Goal: Navigation & Orientation: Find specific page/section

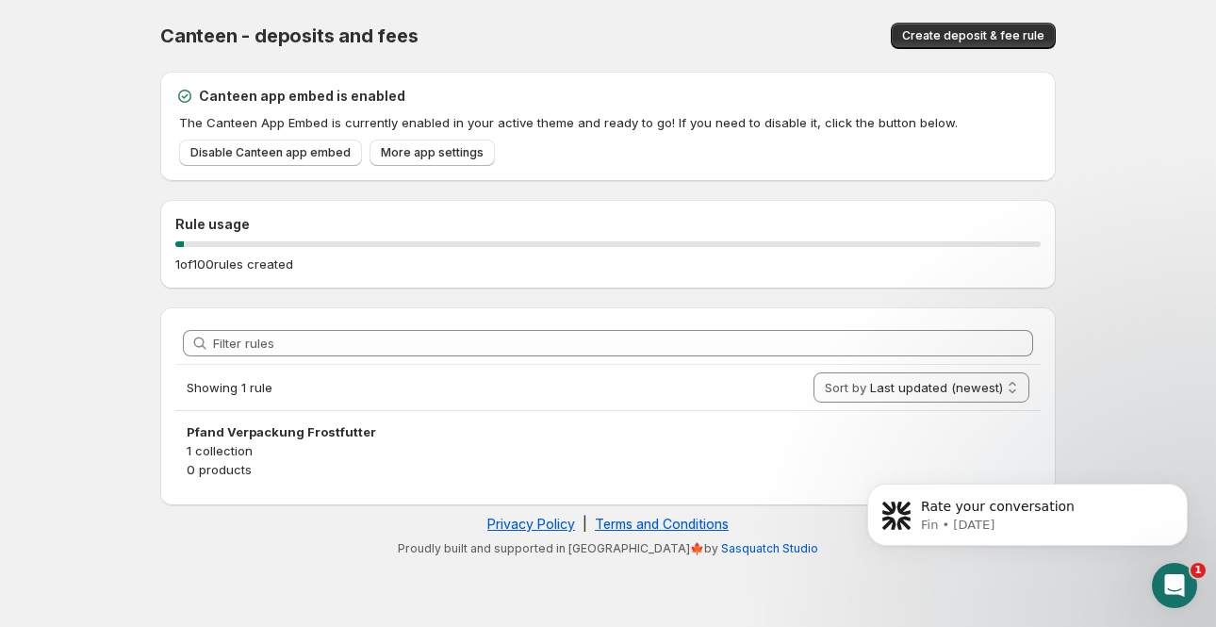
click at [1132, 223] on body "Home Help Canteen - deposits and fees. This page is ready Canteen - deposits an…" at bounding box center [608, 313] width 1216 height 627
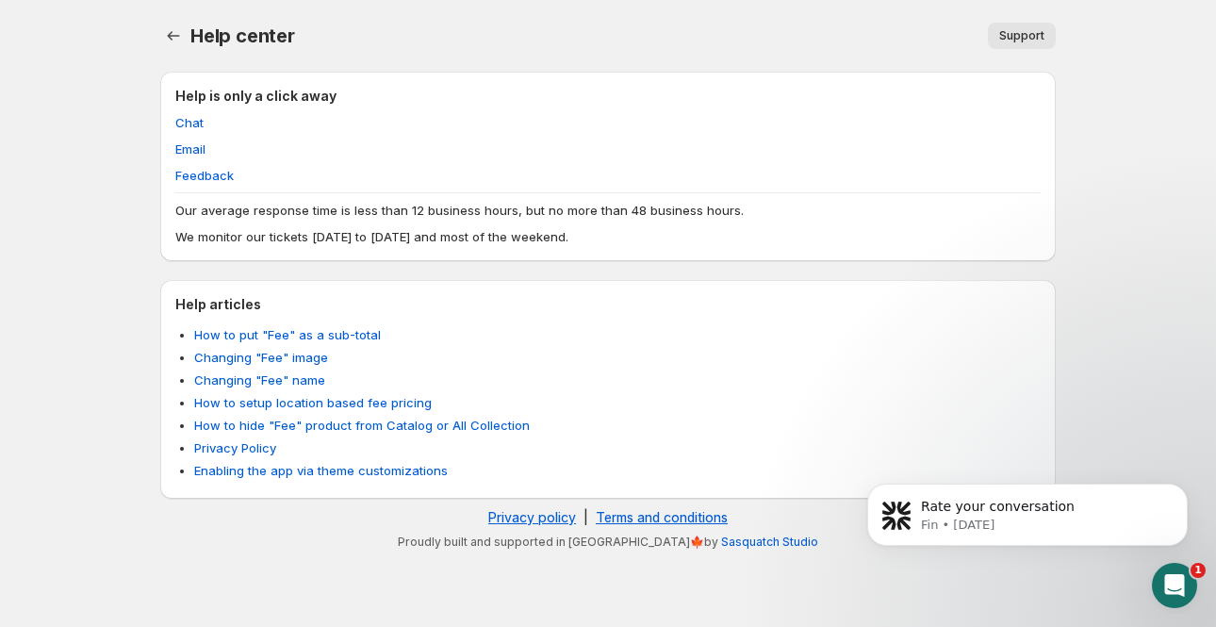
click at [509, 1] on div "Help center. This page is ready Help center Support More actions Support" at bounding box center [607, 36] width 895 height 72
click at [166, 34] on icon "Home" at bounding box center [173, 35] width 19 height 19
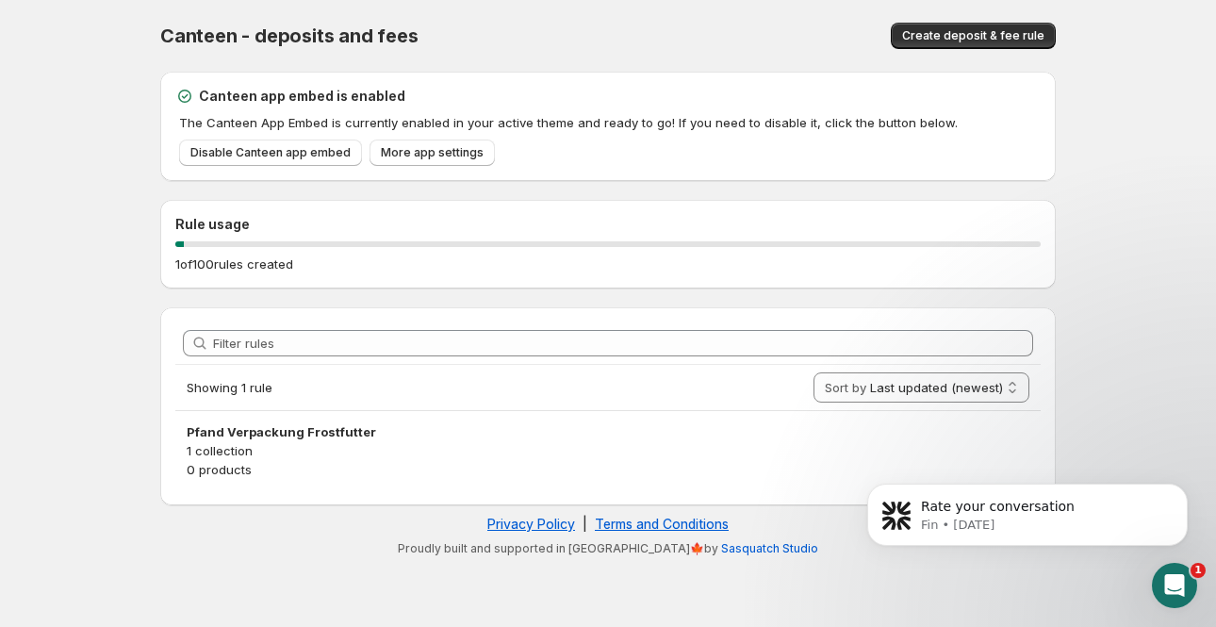
click at [1128, 196] on body "Home Help Canteen - deposits and fees. This page is ready Canteen - deposits an…" at bounding box center [608, 313] width 1216 height 627
click at [716, 526] on link "Terms and Conditions" at bounding box center [662, 524] width 134 height 16
